Goal: Obtain resource: Obtain resource

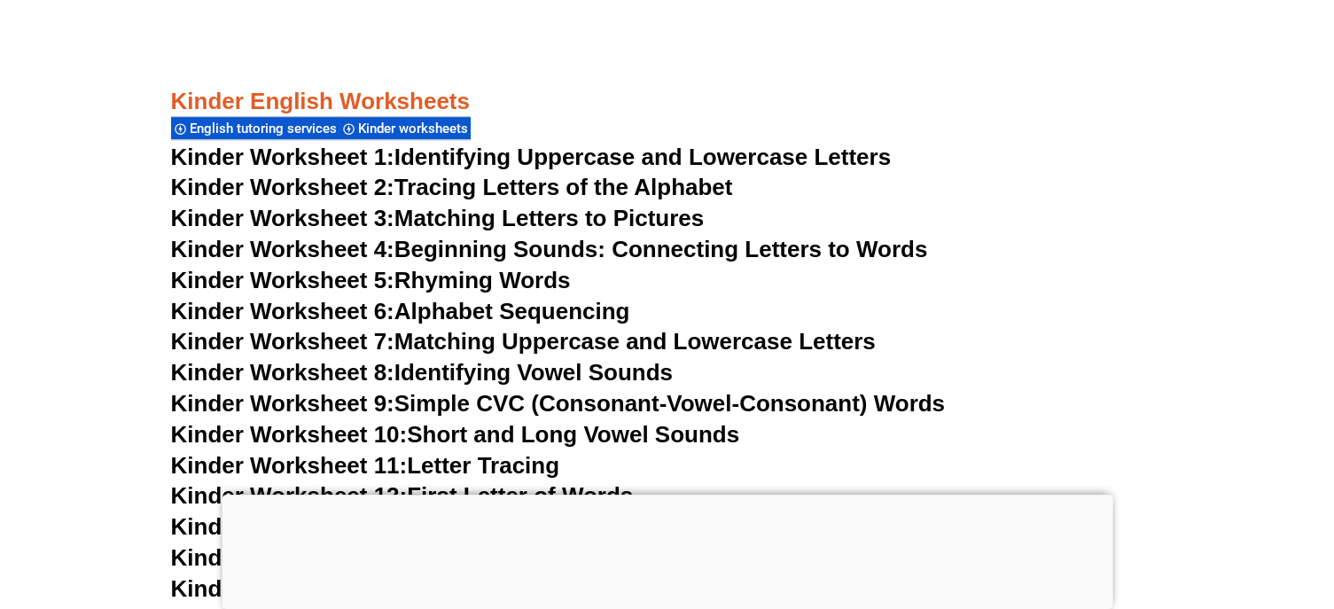
scroll to position [907, 0]
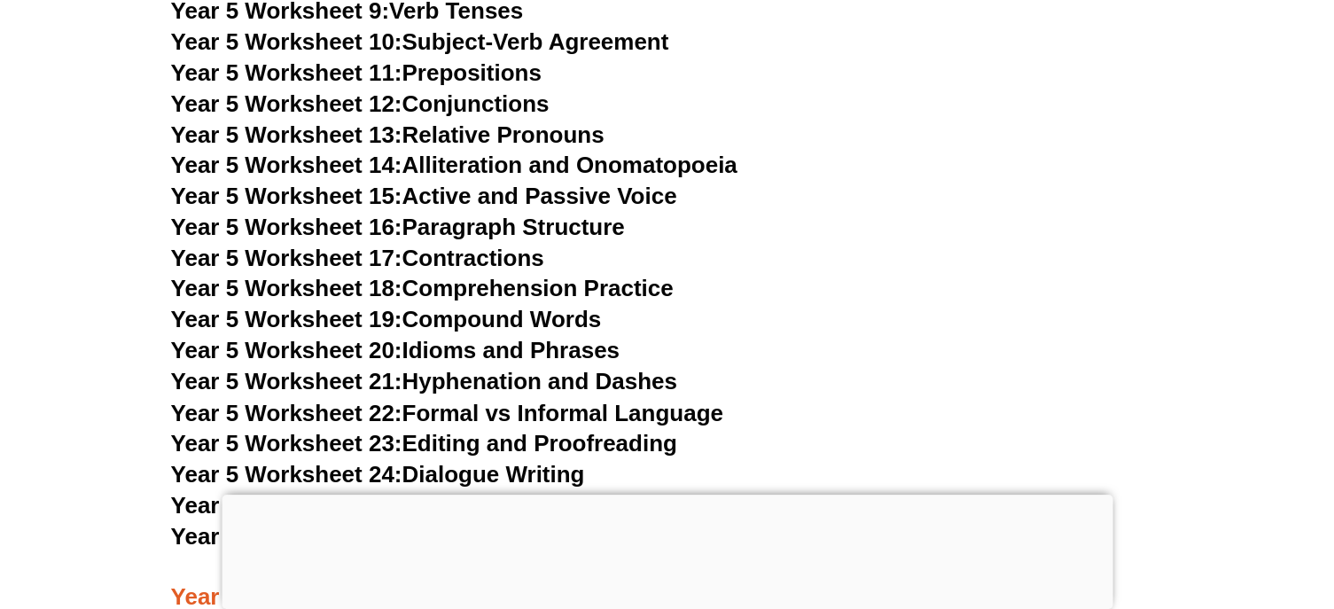
click at [111, 214] on section "Year 3 English Worksheets English tutoring services Kinder worksheets Year 3 Co…" at bounding box center [667, 282] width 1334 height 7499
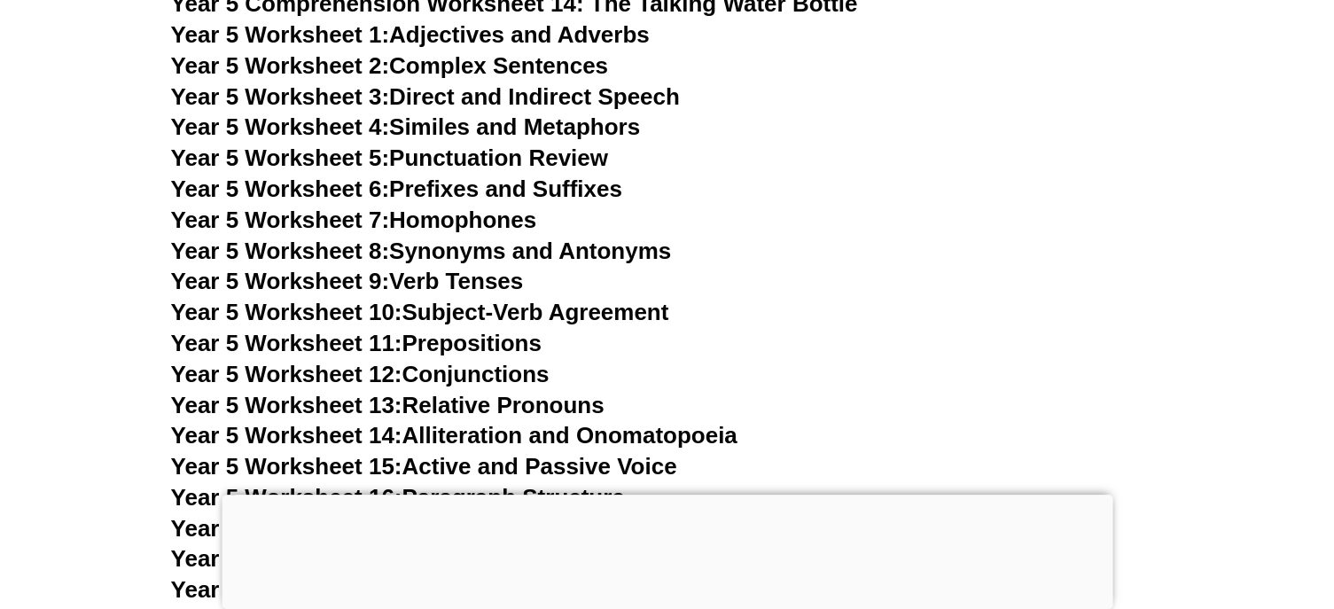
scroll to position [9336, 0]
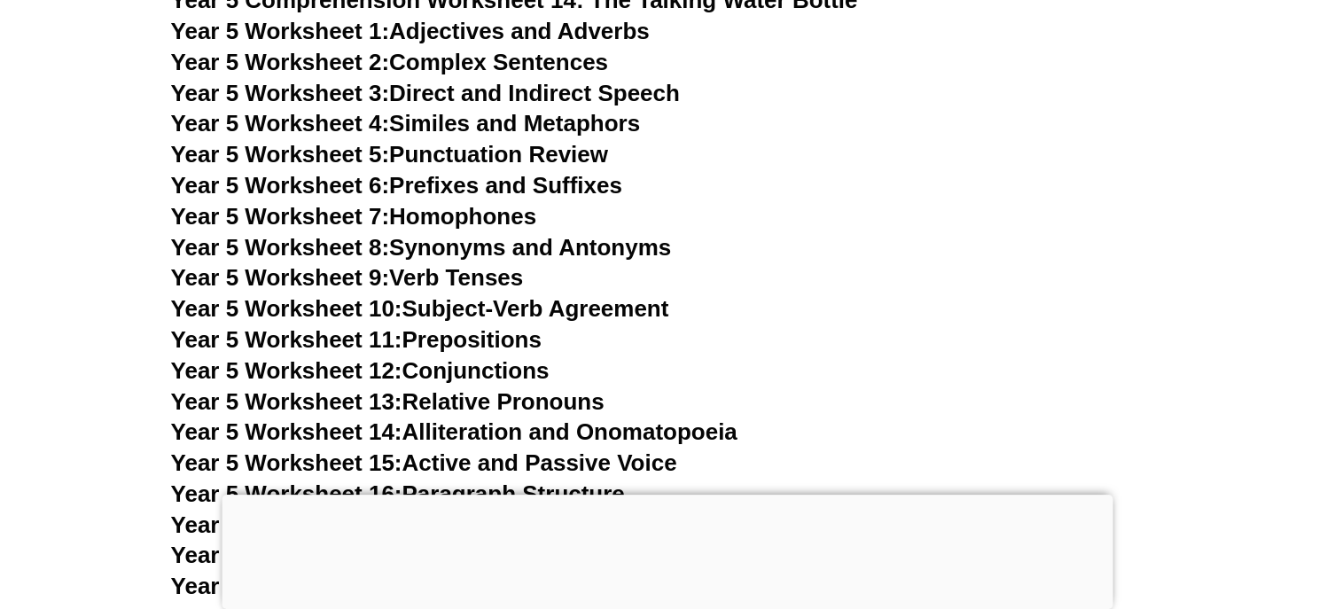
click at [932, 315] on h3 "Year 5 Worksheet 10: Subject-Verb Agreement" at bounding box center [667, 309] width 992 height 30
click at [747, 137] on h3 "Year 5 Worksheet 4: Similes and Metaphors" at bounding box center [667, 124] width 992 height 30
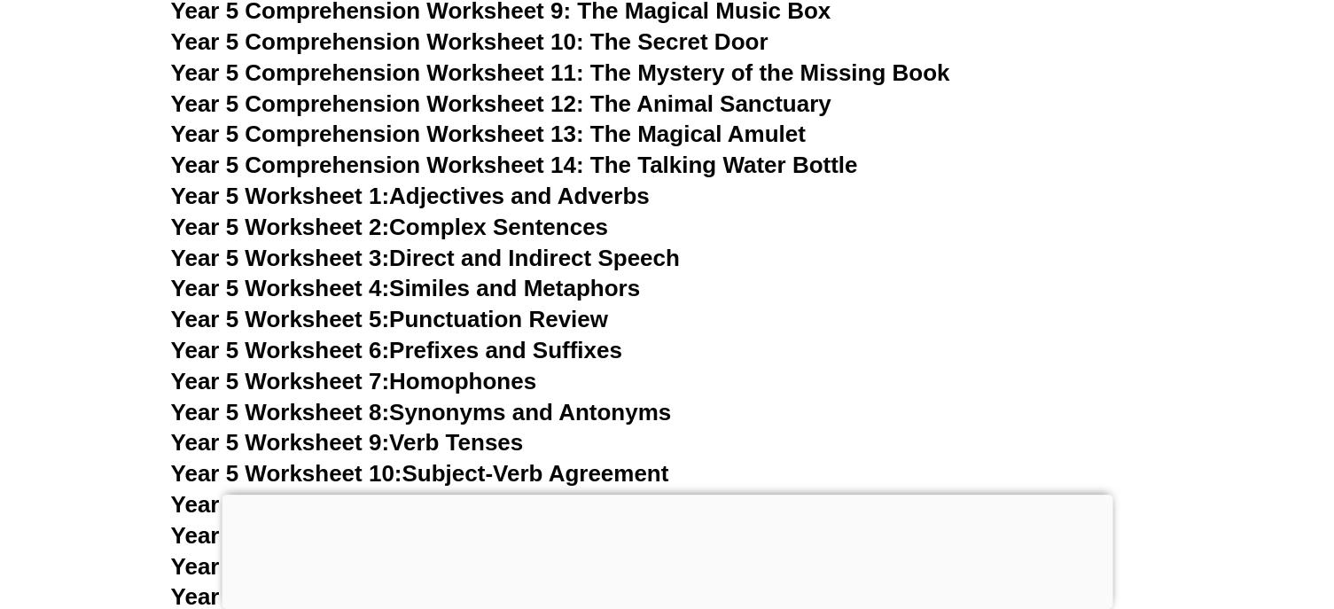
scroll to position [9170, 0]
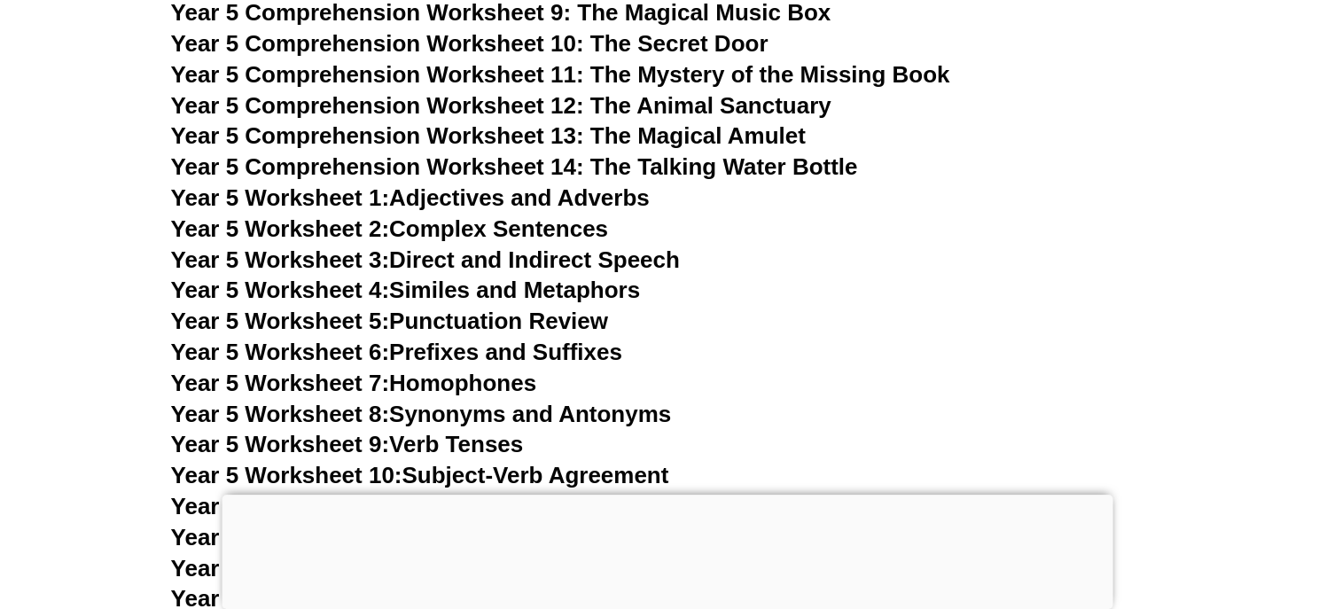
click at [340, 194] on span "Year 5 Worksheet 1:" at bounding box center [280, 197] width 219 height 27
click at [489, 230] on link "Year 5 Worksheet 2: Complex Sentences" at bounding box center [389, 228] width 437 height 27
click at [543, 223] on link "Year 5 Worksheet 2: Complex Sentences" at bounding box center [389, 228] width 437 height 27
click at [550, 256] on link "Year 5 Worksheet 3: Direct and Indirect Speech" at bounding box center [425, 259] width 509 height 27
click at [563, 292] on link "Year 5 Worksheet 4: Similes and Metaphors" at bounding box center [406, 289] width 470 height 27
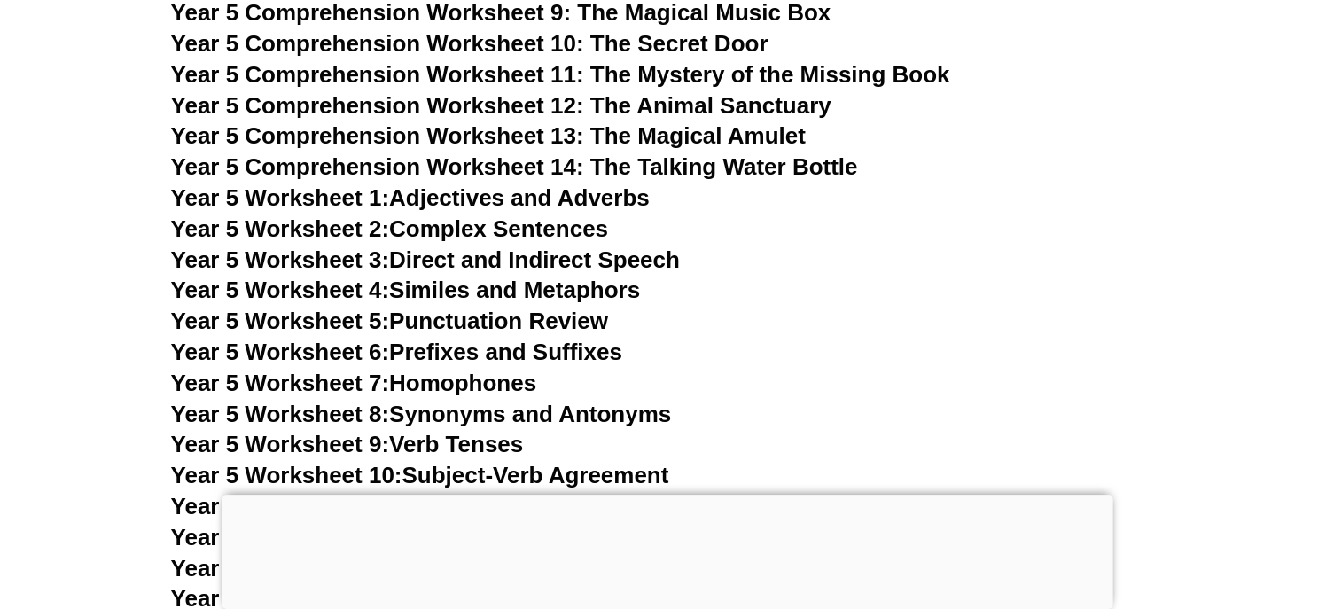
click at [564, 316] on link "Year 5 Worksheet 5: Punctuation Review" at bounding box center [389, 320] width 437 height 27
click at [565, 355] on link "Year 5 Worksheet 6: Prefixes and Suffixes" at bounding box center [396, 352] width 451 height 27
click at [486, 377] on link "Year 5 Worksheet 7: Homophones" at bounding box center [354, 383] width 366 height 27
click at [456, 416] on link "Year 5 Worksheet 8: Synonyms and Antonyms" at bounding box center [421, 414] width 501 height 27
click at [496, 446] on link "Year 5 Worksheet 9: Verb Tenses" at bounding box center [347, 444] width 353 height 27
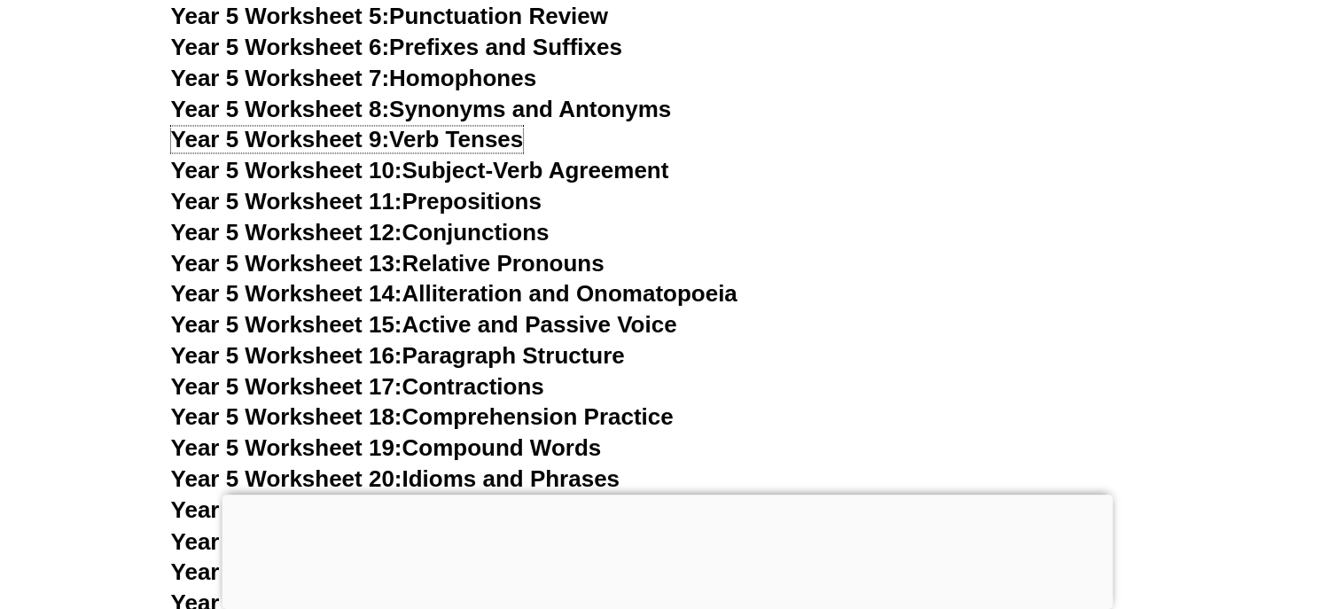
scroll to position [9477, 0]
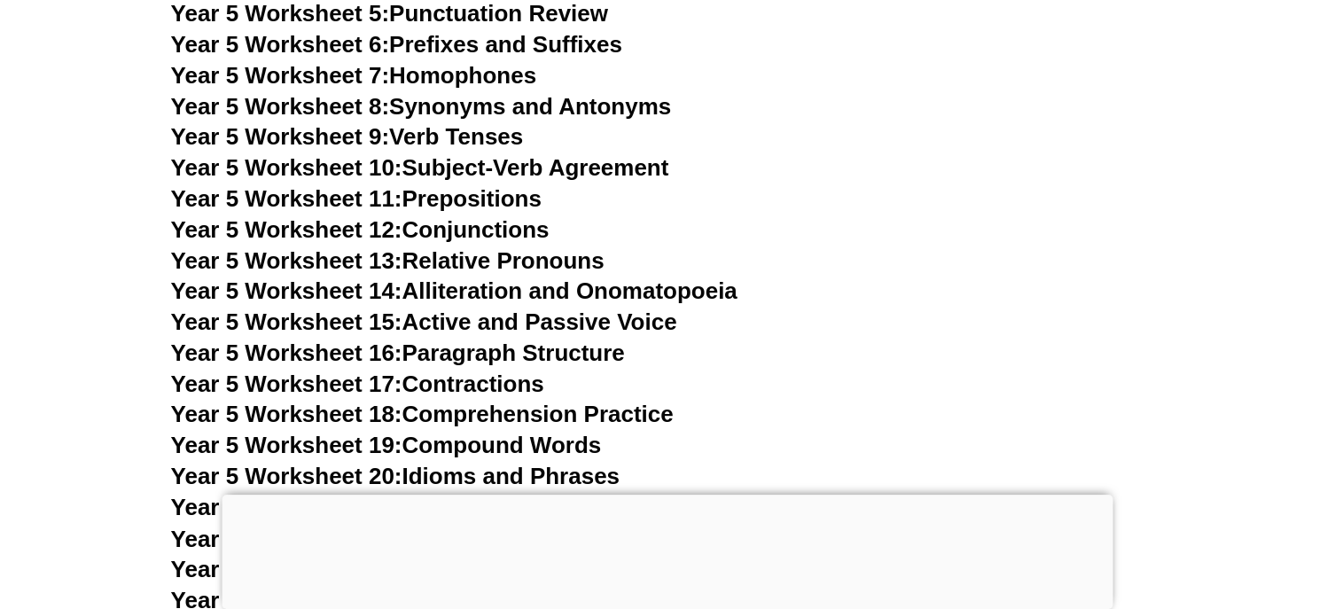
click at [473, 162] on link "Year 5 Worksheet 10: Subject-Verb Agreement" at bounding box center [420, 167] width 498 height 27
click at [503, 198] on link "Year 5 Worksheet 11: Prepositions" at bounding box center [356, 198] width 370 height 27
click at [518, 230] on link "Year 5 Worksheet 12: Conjunctions" at bounding box center [360, 229] width 378 height 27
click at [581, 260] on link "Year 5 Worksheet 13: Relative Pronouns" at bounding box center [387, 260] width 433 height 27
click at [592, 294] on link "Year 5 Worksheet 14: Alliteration and Onomatopoeia" at bounding box center [454, 290] width 566 height 27
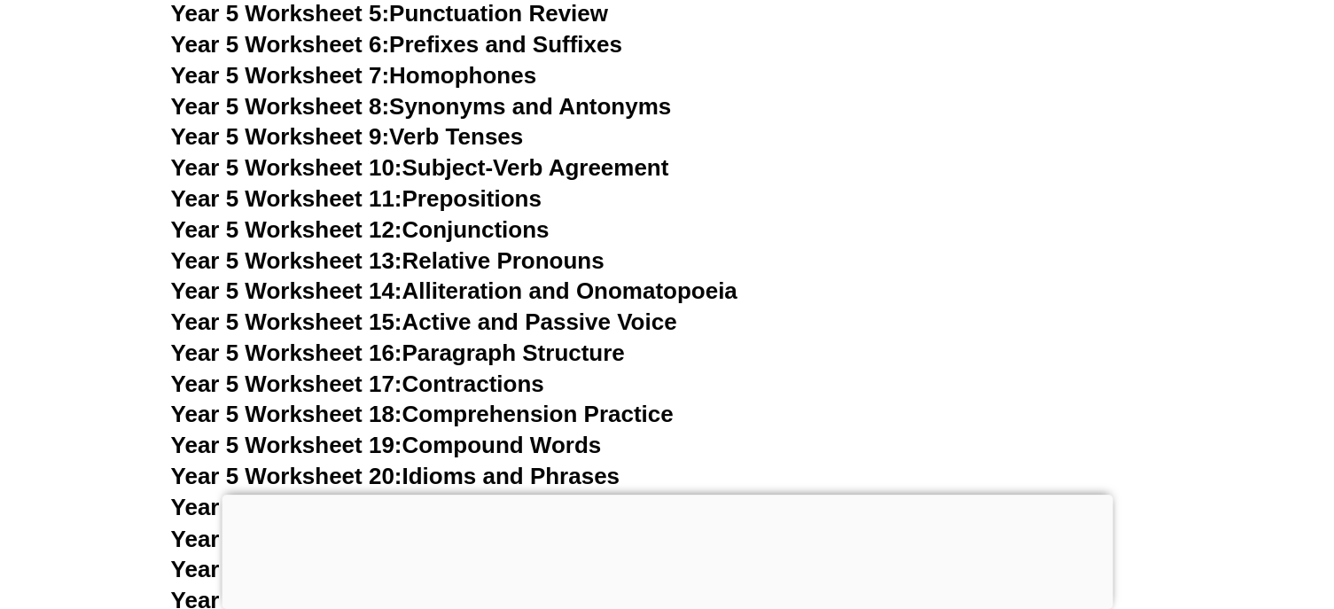
click at [534, 322] on link "Year 5 Worksheet 15: Active and Passive Voice" at bounding box center [424, 321] width 506 height 27
click at [564, 358] on link "Year 5 Worksheet 16: Paragraph Structure" at bounding box center [398, 352] width 454 height 27
click at [518, 371] on link "Year 5 Worksheet 17: Contractions" at bounding box center [357, 383] width 373 height 27
click at [613, 408] on link "Year 5 Worksheet 18: Comprehension Practice" at bounding box center [422, 414] width 502 height 27
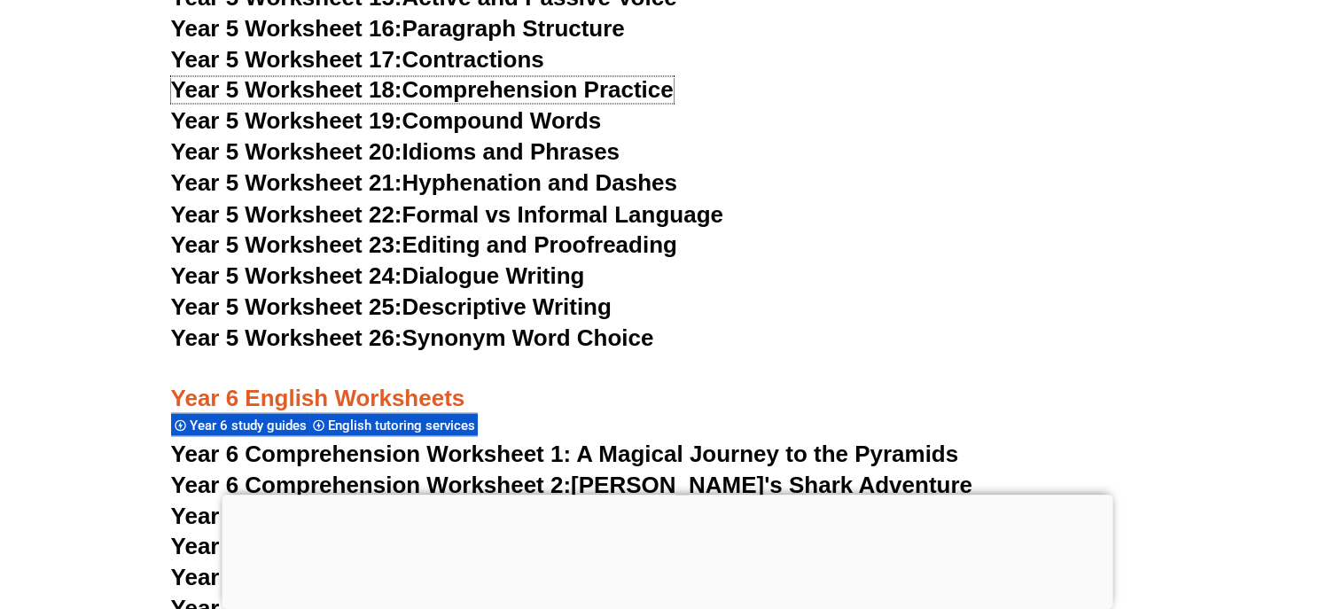
scroll to position [9802, 0]
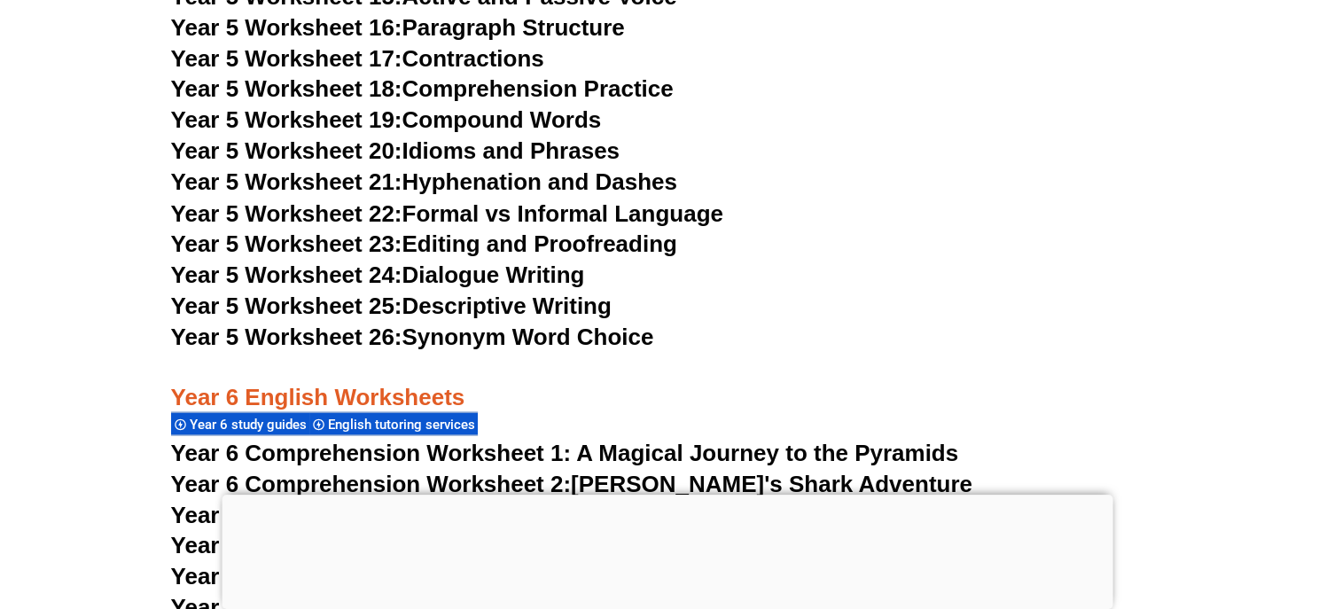
click at [497, 123] on link "Year 5 Worksheet 19: Compound Words" at bounding box center [386, 119] width 431 height 27
click at [555, 155] on link "Year 5 Worksheet 20: Idioms and Phrases" at bounding box center [395, 150] width 448 height 27
click at [570, 191] on link "Year 5 Worksheet 21: Hyphenation and Dashes" at bounding box center [424, 181] width 506 height 27
click at [681, 209] on link "Year 5 Worksheet 22: Formal vs Informal Language" at bounding box center [447, 212] width 552 height 27
click at [629, 243] on link "Year 5 Worksheet 23: Editing and Proofreading" at bounding box center [424, 243] width 506 height 27
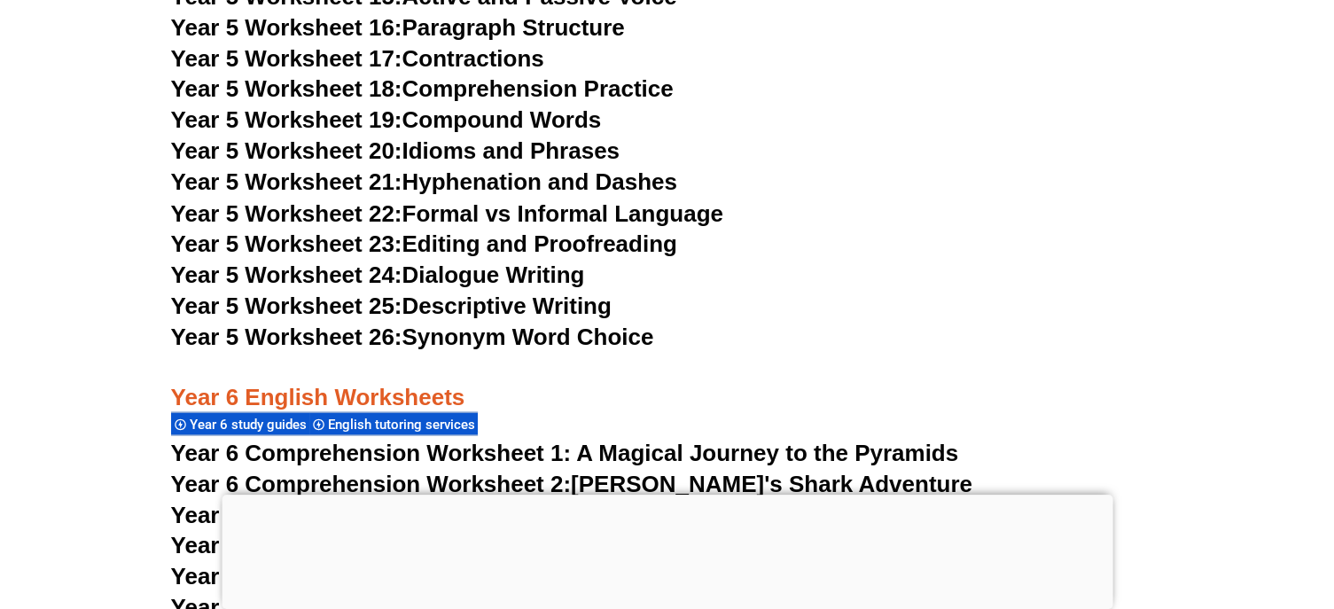
click at [450, 282] on link "Year 5 Worksheet 24: Dialogue Writing" at bounding box center [378, 274] width 414 height 27
click at [533, 304] on link "Year 5 Worksheet 25: Descriptive Writing" at bounding box center [391, 305] width 440 height 27
click at [576, 335] on link "Year 5 Worksheet 26: Synonym Word Choice" at bounding box center [412, 336] width 483 height 27
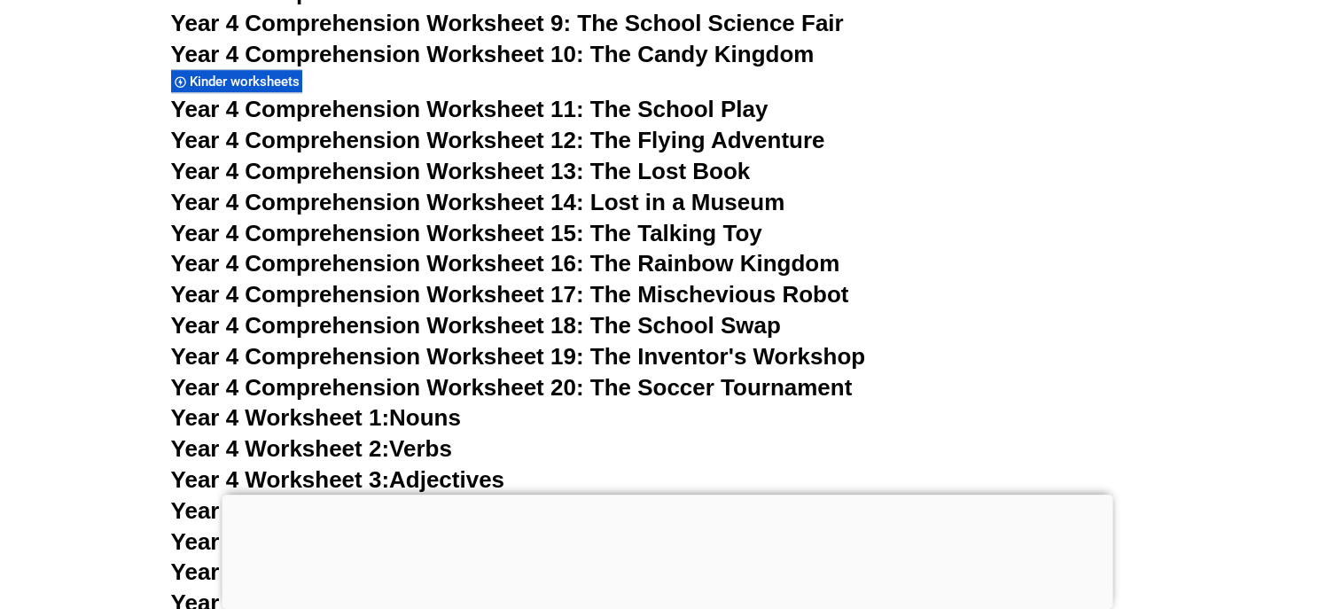
scroll to position [7857, 0]
